Goal: Task Accomplishment & Management: Use online tool/utility

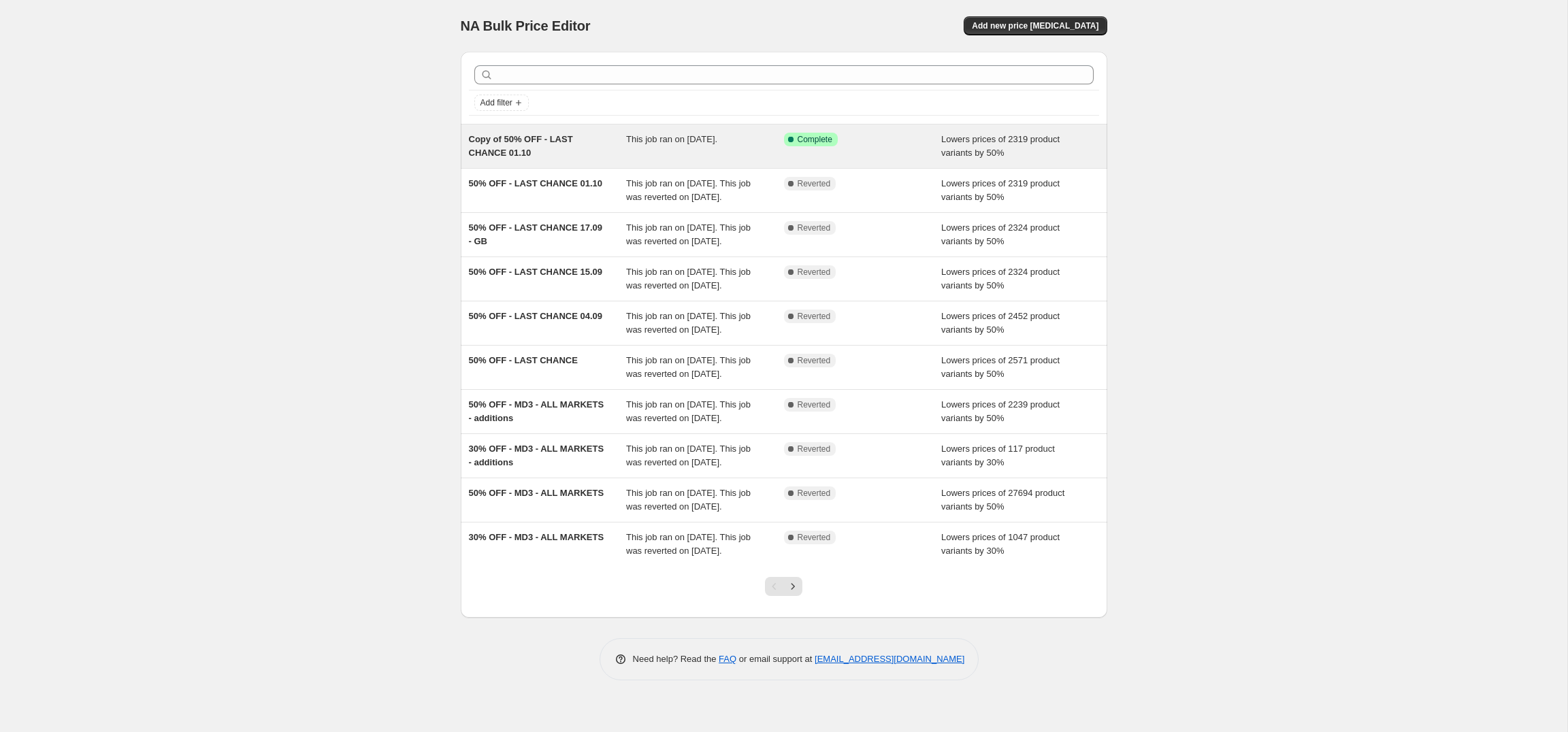
click at [559, 150] on div "Copy of 50% OFF - LAST CHANCE 01.10" at bounding box center [548, 146] width 158 height 28
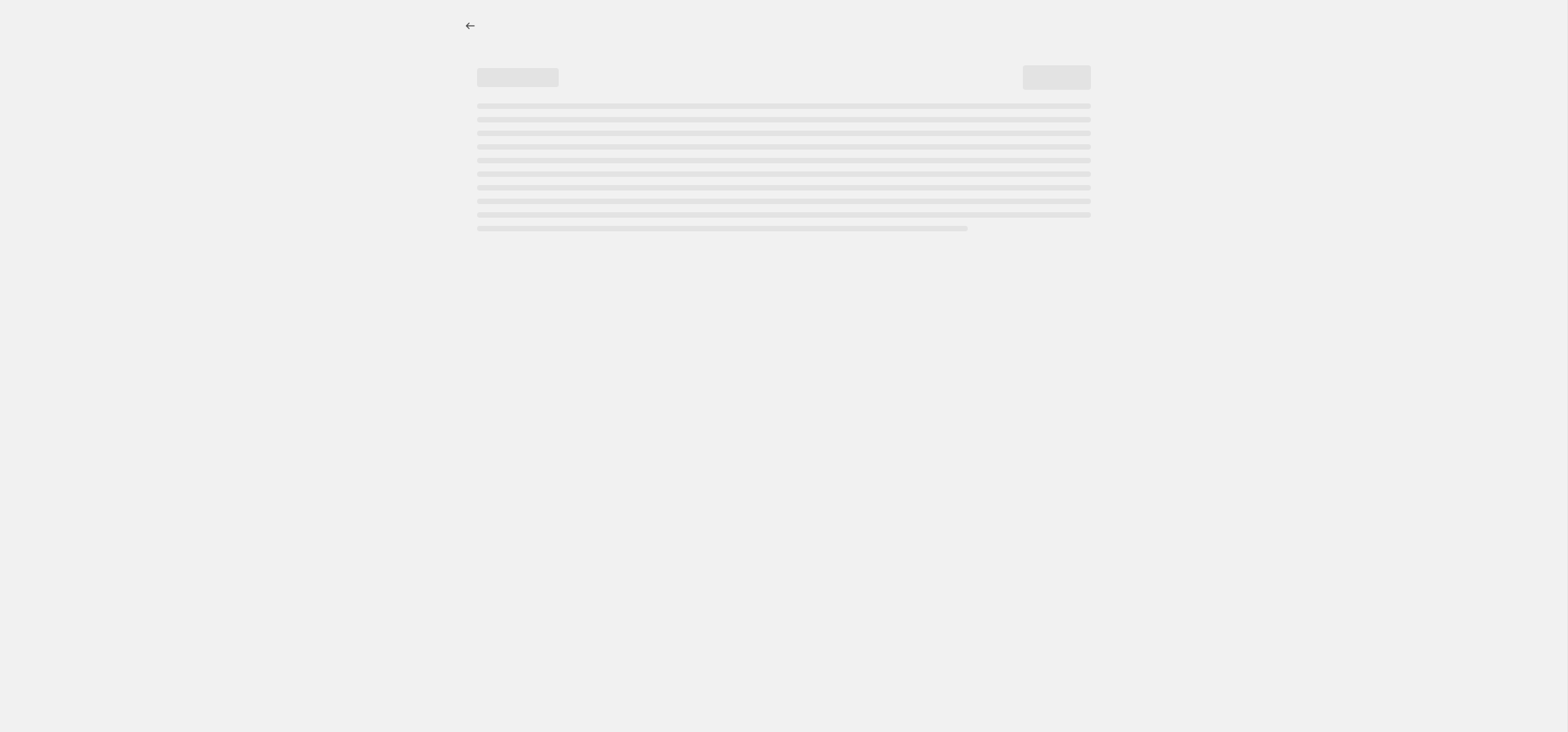
select select "percentage"
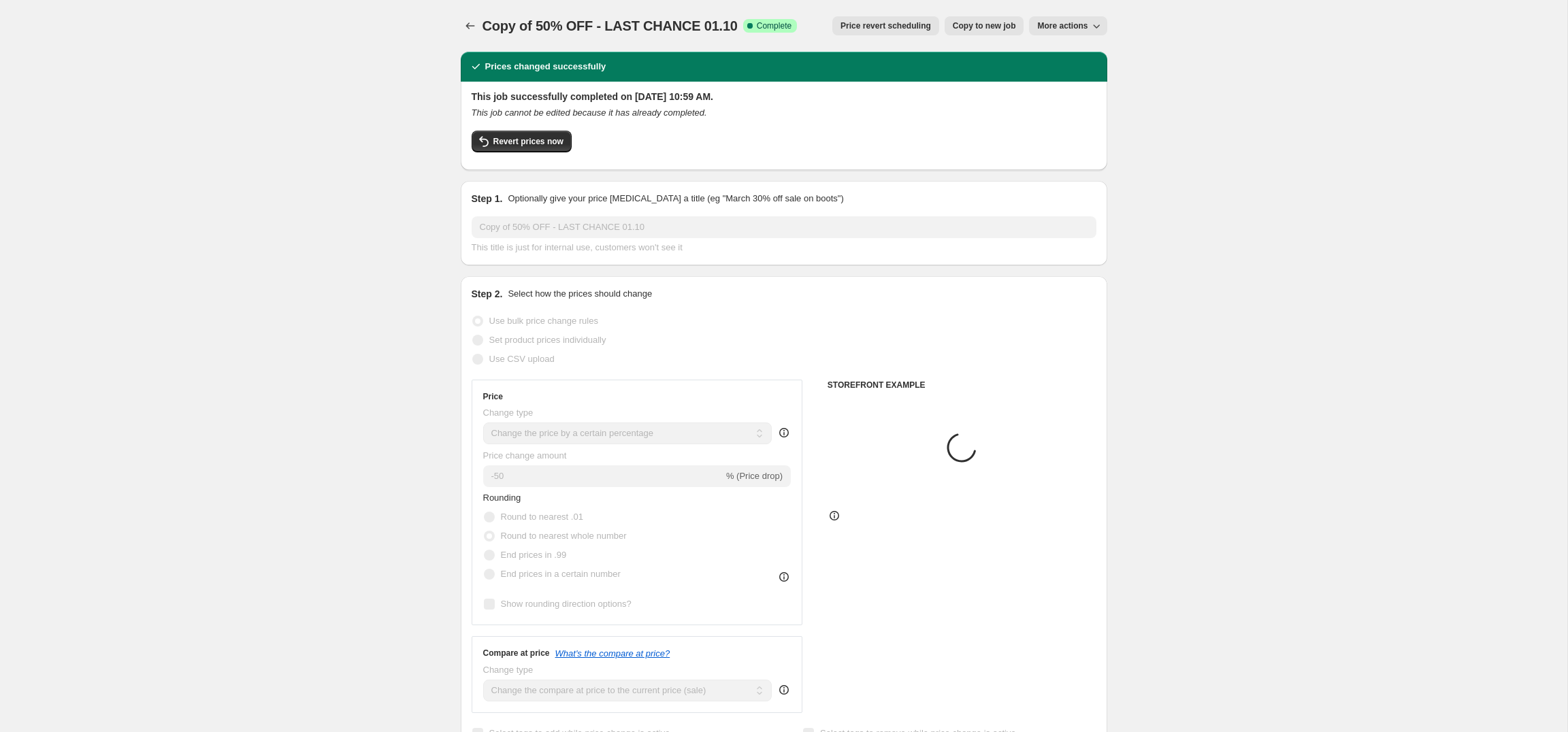
select select "collection"
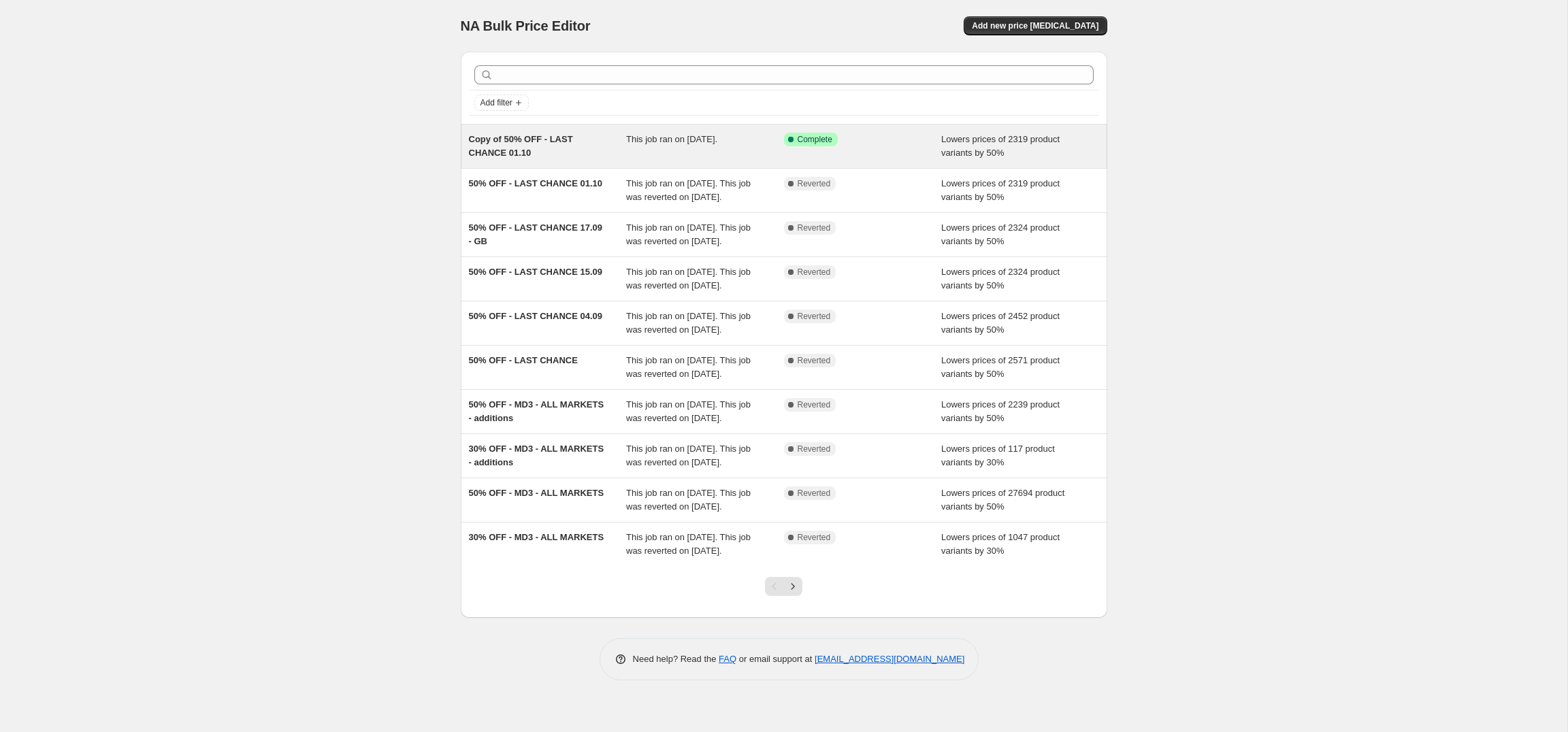
click at [543, 151] on div "Copy of 50% OFF - LAST CHANCE 01.10" at bounding box center [548, 146] width 158 height 28
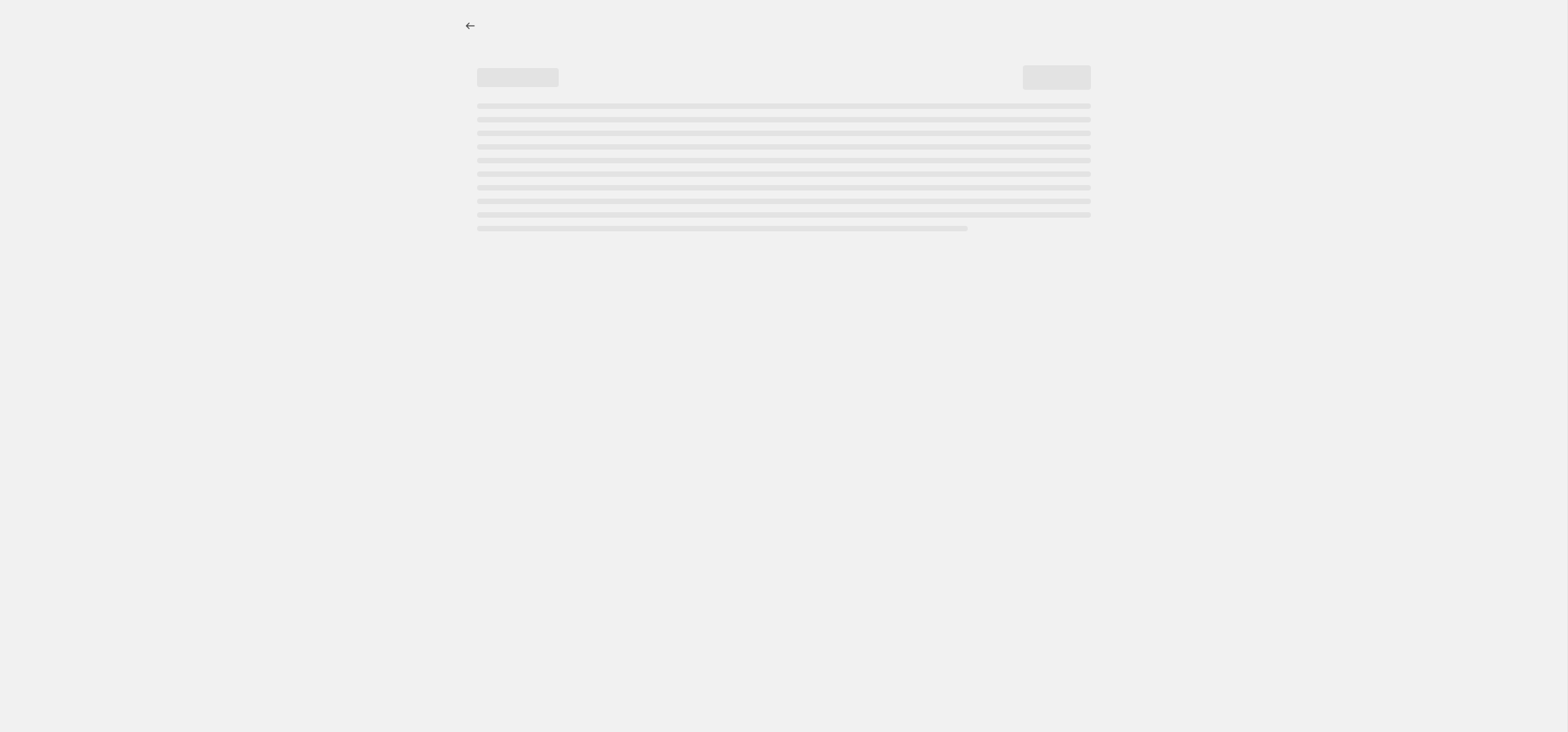
select select "percentage"
select select "collection"
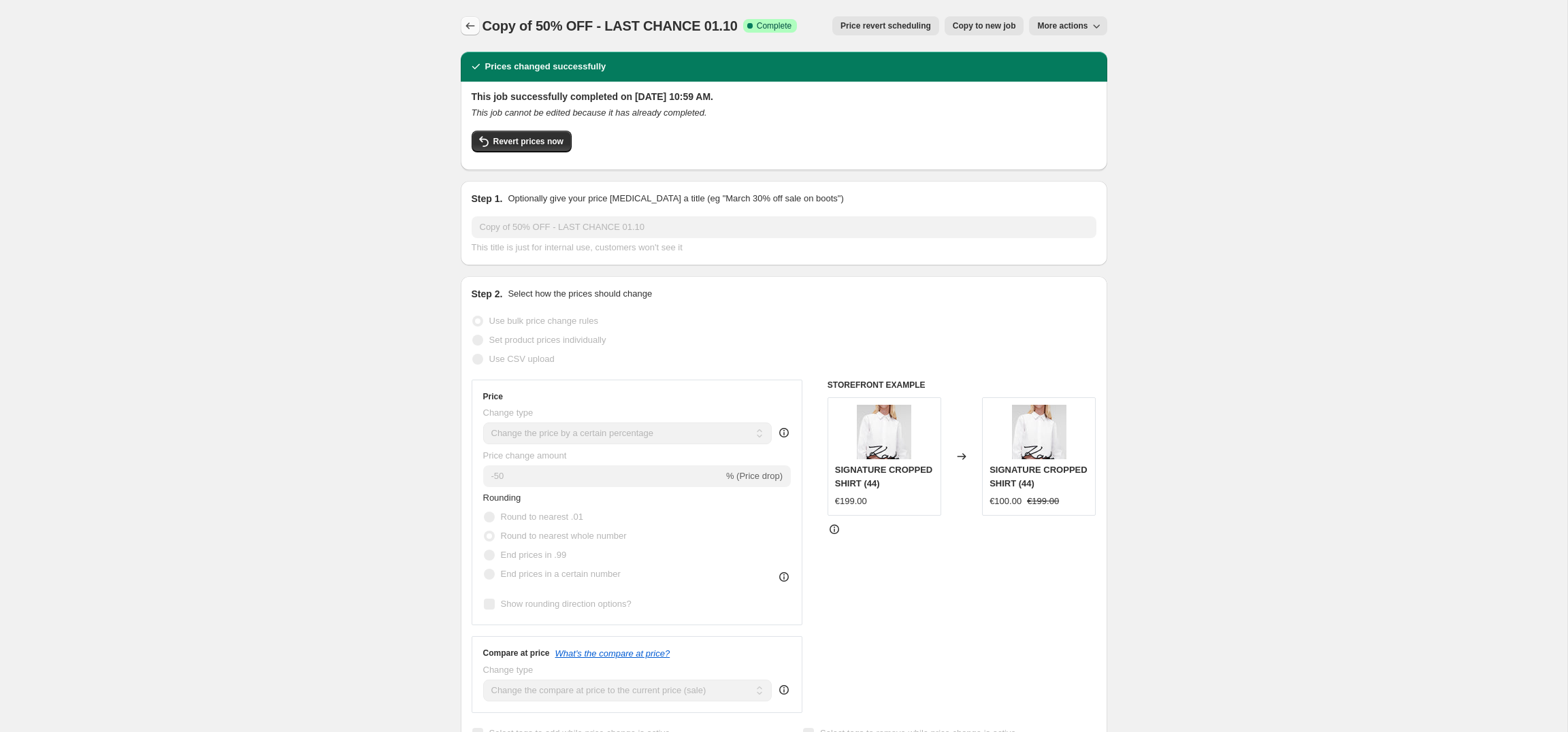
click at [469, 25] on icon "Price change jobs" at bounding box center [470, 26] width 14 height 14
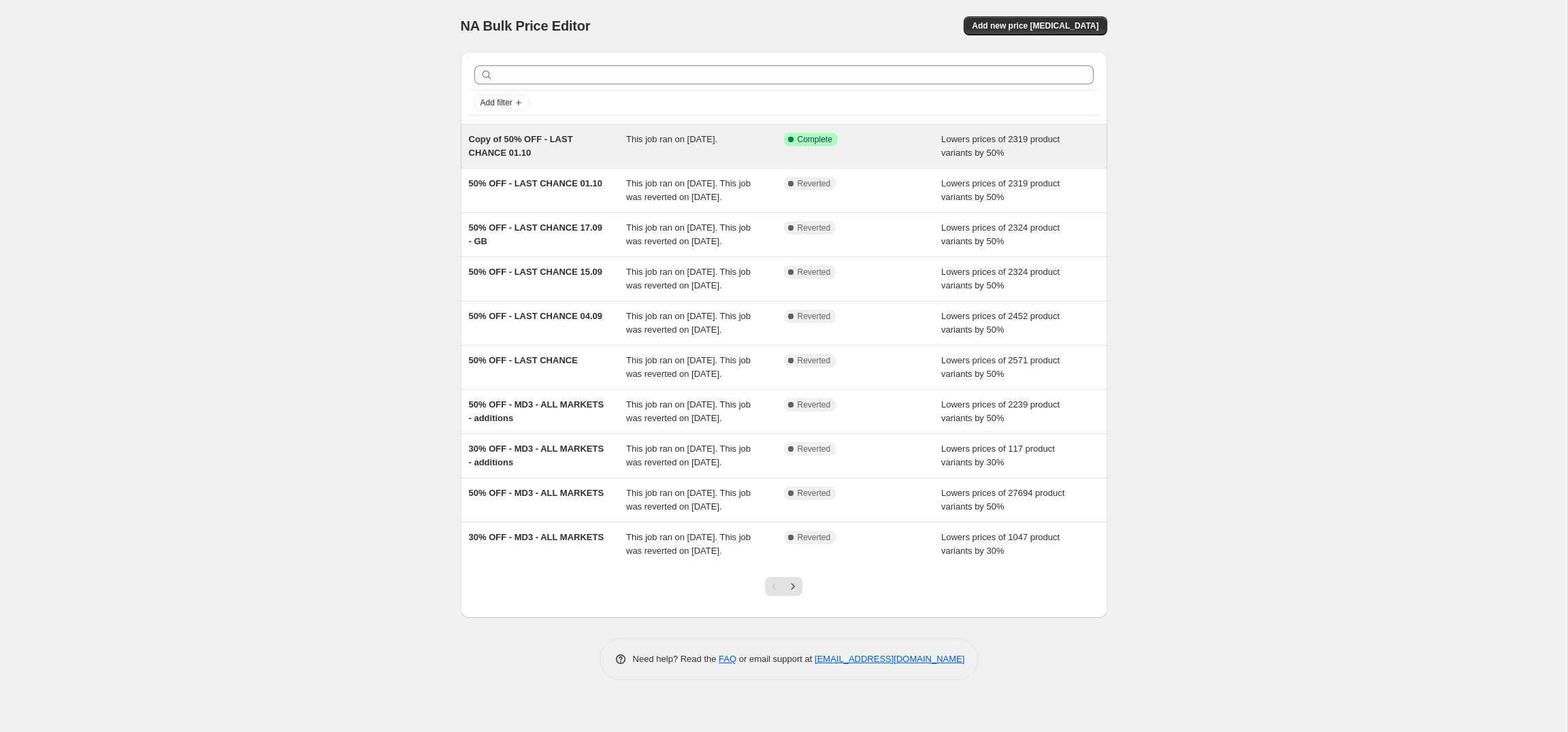
click at [709, 143] on span "This job ran on [DATE]." at bounding box center [672, 139] width 91 height 10
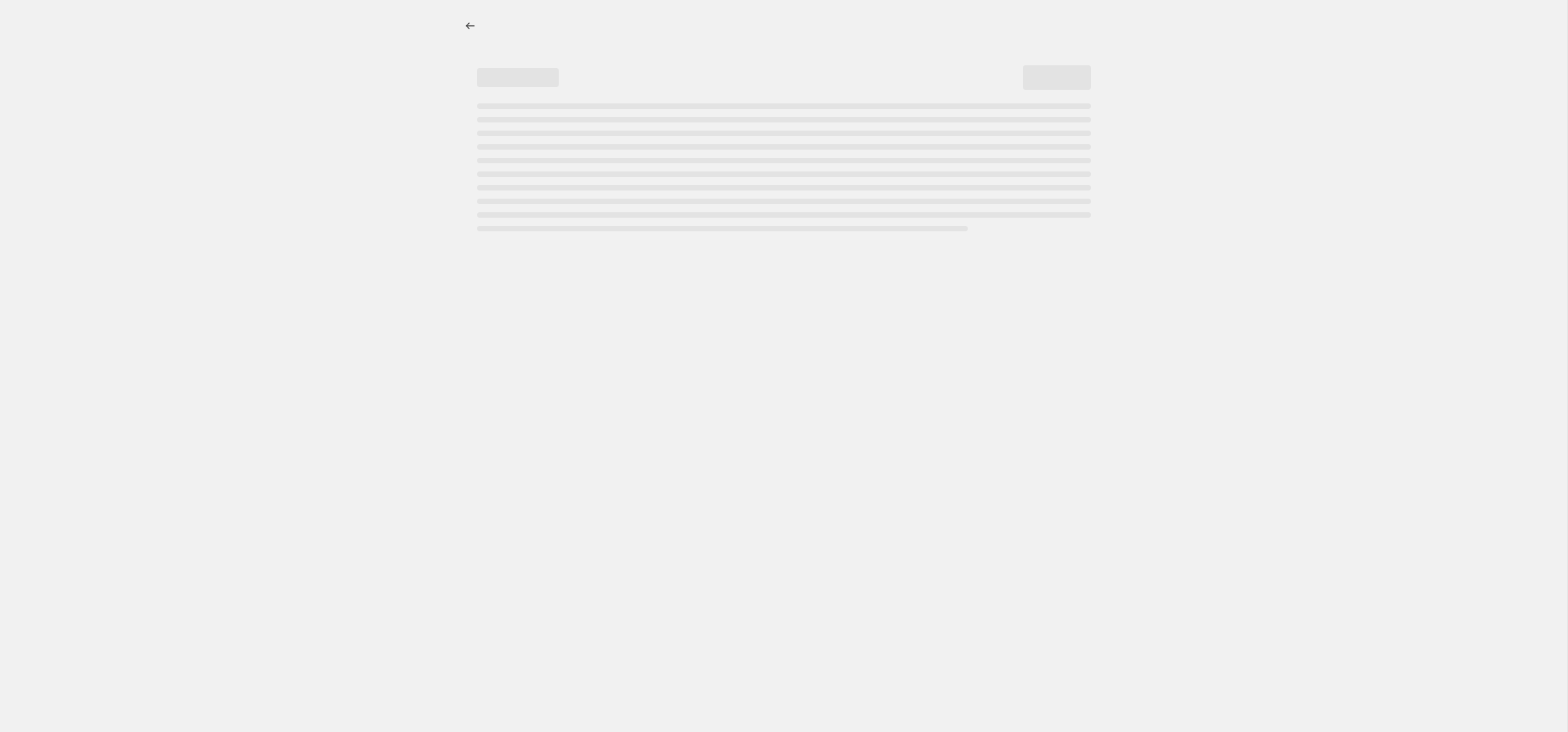
select select "percentage"
select select "collection"
